Goal: Check status: Check status

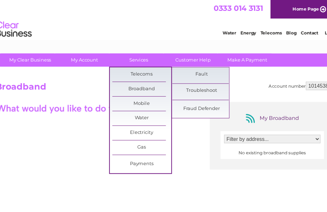
click at [191, 68] on link "Fault" at bounding box center [196, 66] width 53 height 13
click at [178, 66] on link "Fault" at bounding box center [196, 66] width 53 height 13
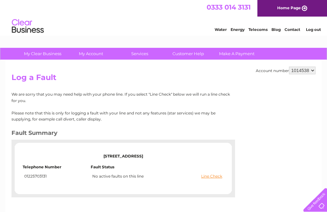
click at [314, 70] on select "1014538 1032699 1062004" at bounding box center [302, 71] width 27 height 8
select select "1032699"
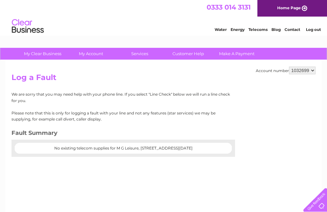
click at [210, 144] on div at bounding box center [124, 143] width 224 height 6
click at [312, 72] on select "1014538 1032699 1062004" at bounding box center [302, 71] width 27 height 8
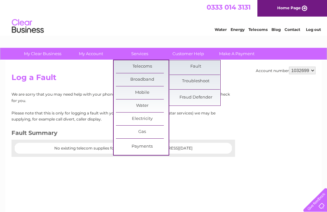
click at [202, 96] on link "Fraud Defender" at bounding box center [196, 97] width 53 height 13
click at [205, 76] on link "Troubleshoot" at bounding box center [196, 81] width 53 height 13
click at [199, 69] on link "Fault" at bounding box center [196, 66] width 53 height 13
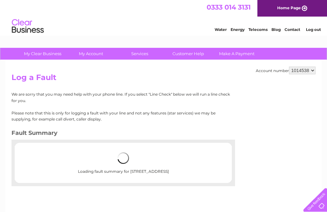
click at [309, 72] on select "1014538 1032699 1062004" at bounding box center [302, 71] width 27 height 8
select select "1032699"
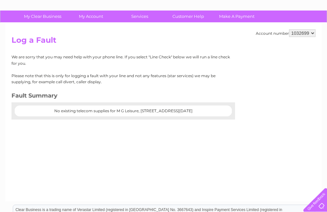
scroll to position [37, 0]
